Goal: Information Seeking & Learning: Check status

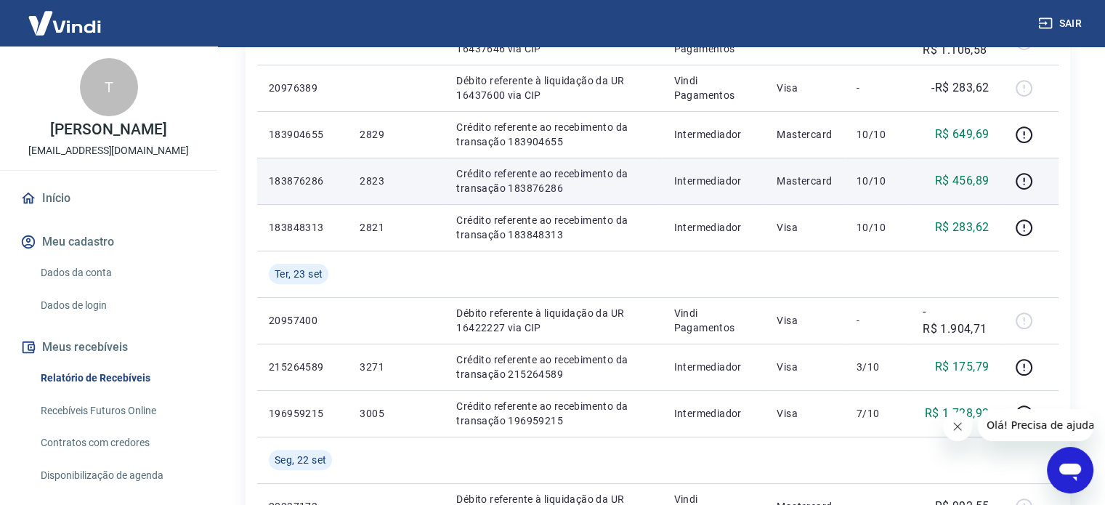
scroll to position [509, 0]
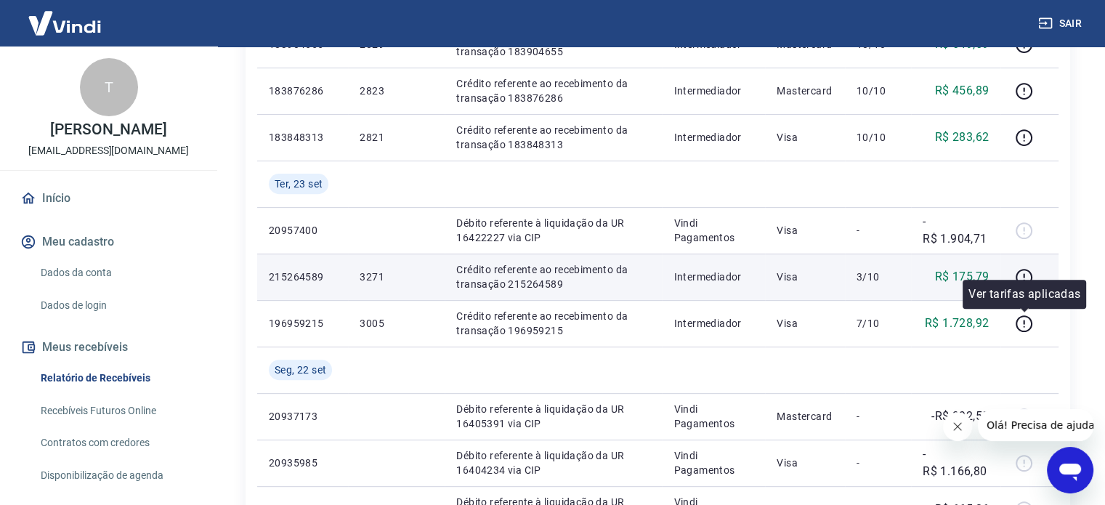
click at [956, 280] on p "R$ 175,79" at bounding box center [962, 276] width 54 height 17
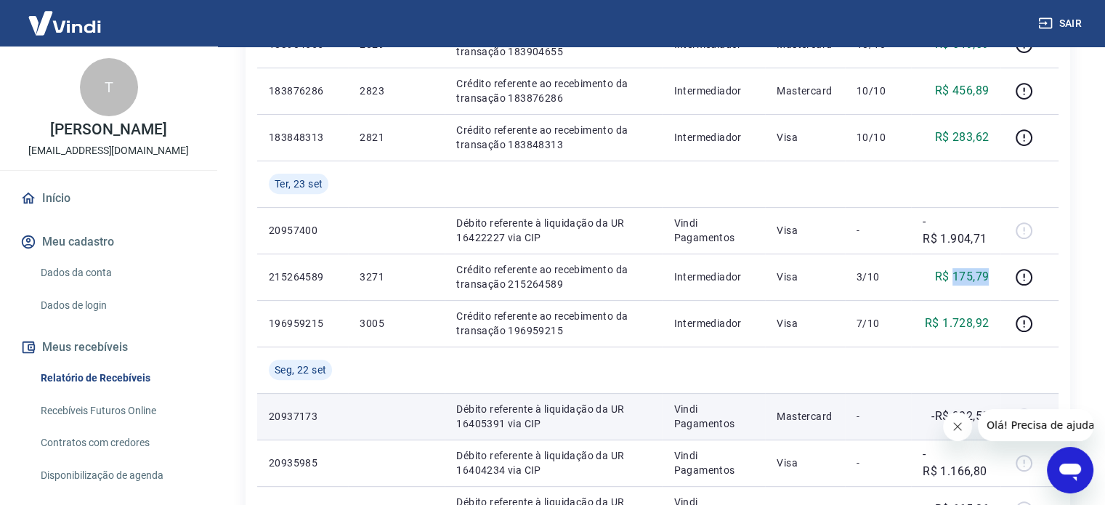
copy p "175,79"
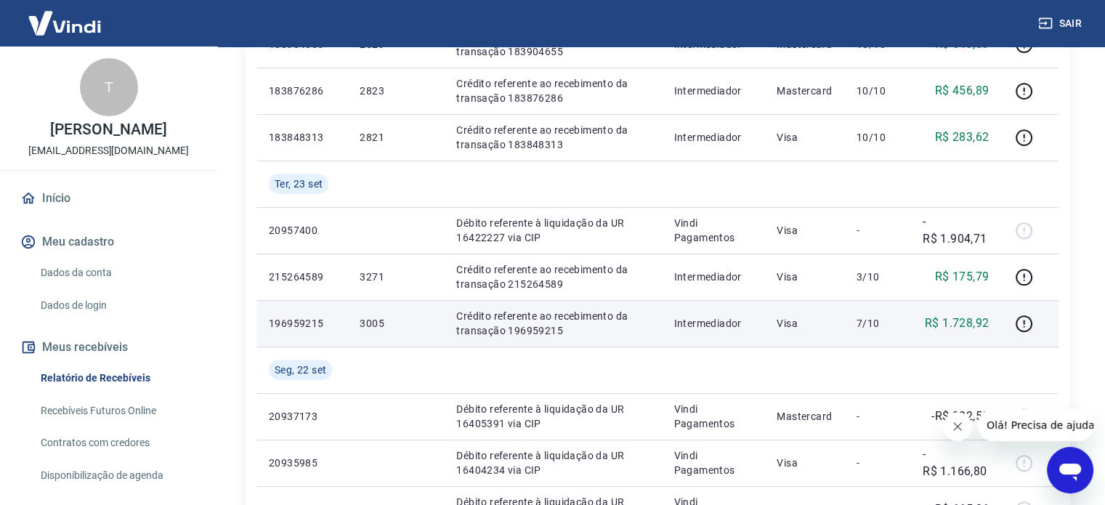
click at [965, 319] on p "R$ 1.728,92" at bounding box center [957, 323] width 64 height 17
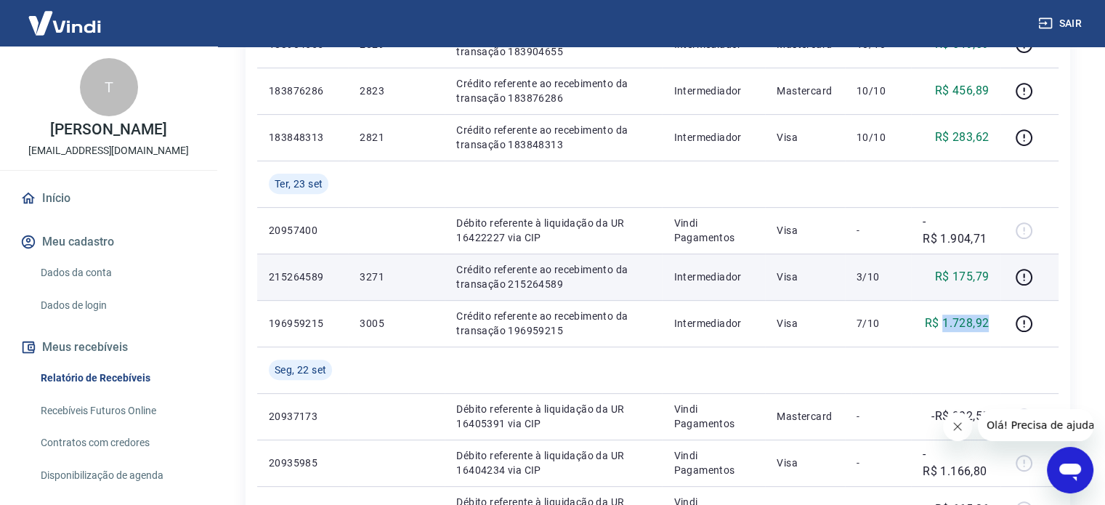
copy p "1.728,92"
